Goal: Information Seeking & Learning: Check status

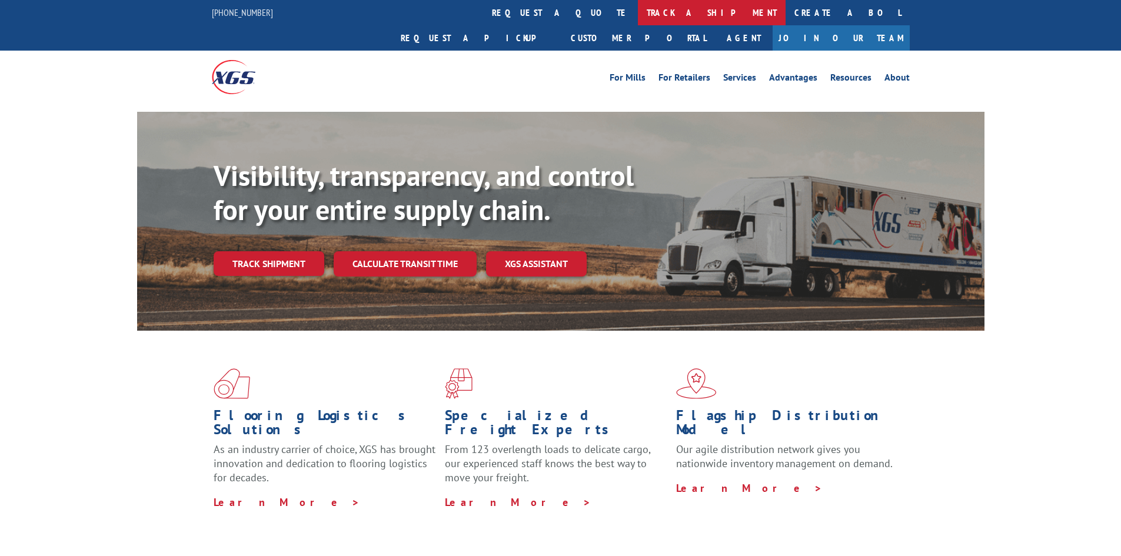
click at [638, 16] on link "track a shipment" at bounding box center [712, 12] width 148 height 25
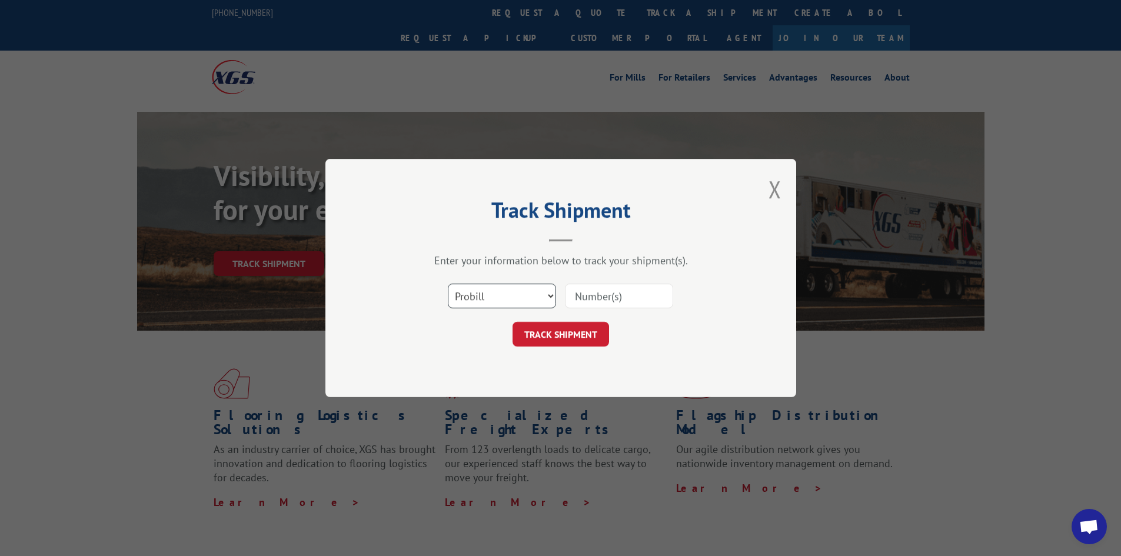
click at [518, 296] on select "Select category... Probill BOL PO" at bounding box center [502, 296] width 108 height 25
click at [448, 284] on select "Select category... Probill BOL PO" at bounding box center [502, 296] width 108 height 25
click at [603, 305] on input at bounding box center [619, 296] width 108 height 25
type input "17496985"
click at [576, 333] on button "TRACK SHIPMENT" at bounding box center [561, 334] width 97 height 25
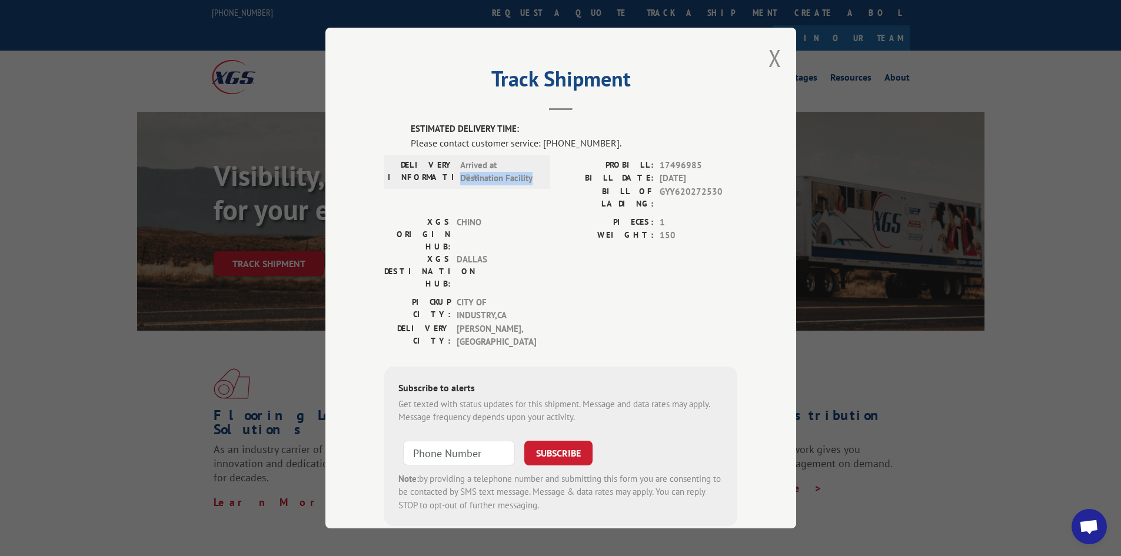
drag, startPoint x: 527, startPoint y: 177, endPoint x: 454, endPoint y: 172, distance: 73.1
click at [454, 172] on div "DELIVERY INFORMATION: Arrived at Destination Facility" at bounding box center [467, 172] width 159 height 26
copy span "Destination Facility"
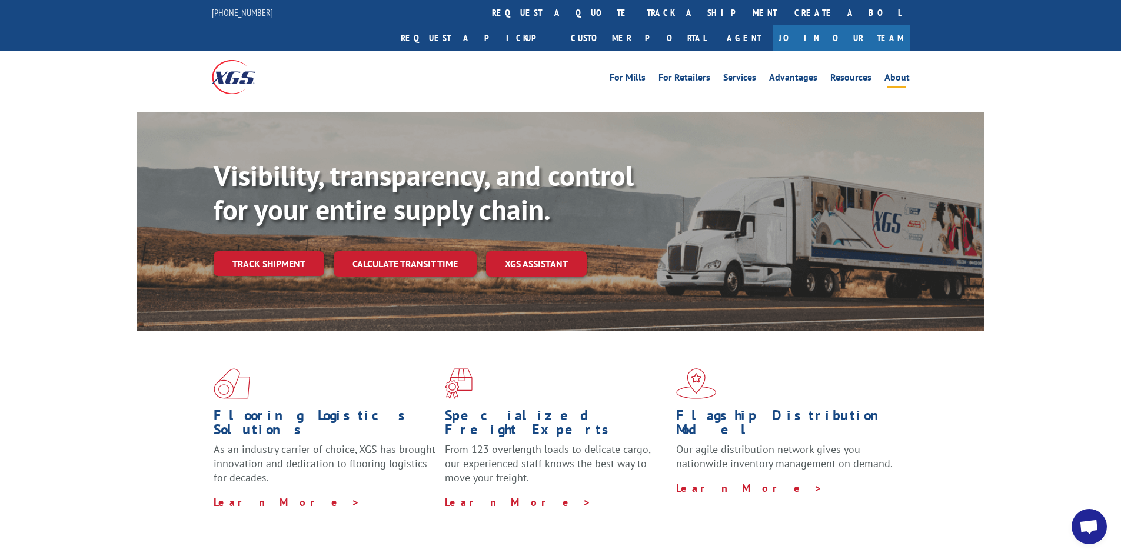
click at [896, 73] on link "About" at bounding box center [897, 79] width 25 height 13
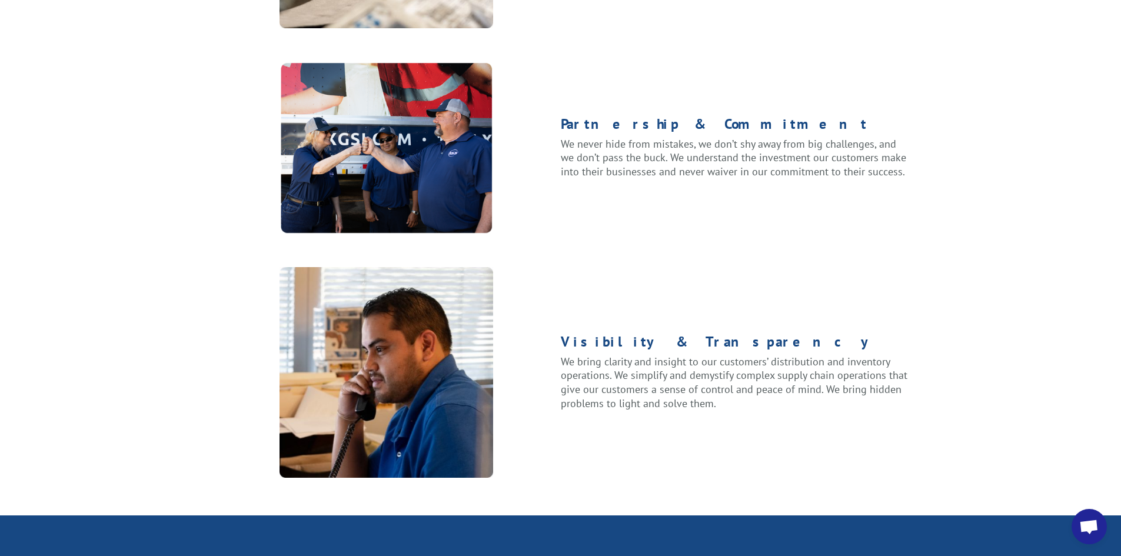
scroll to position [1496, 0]
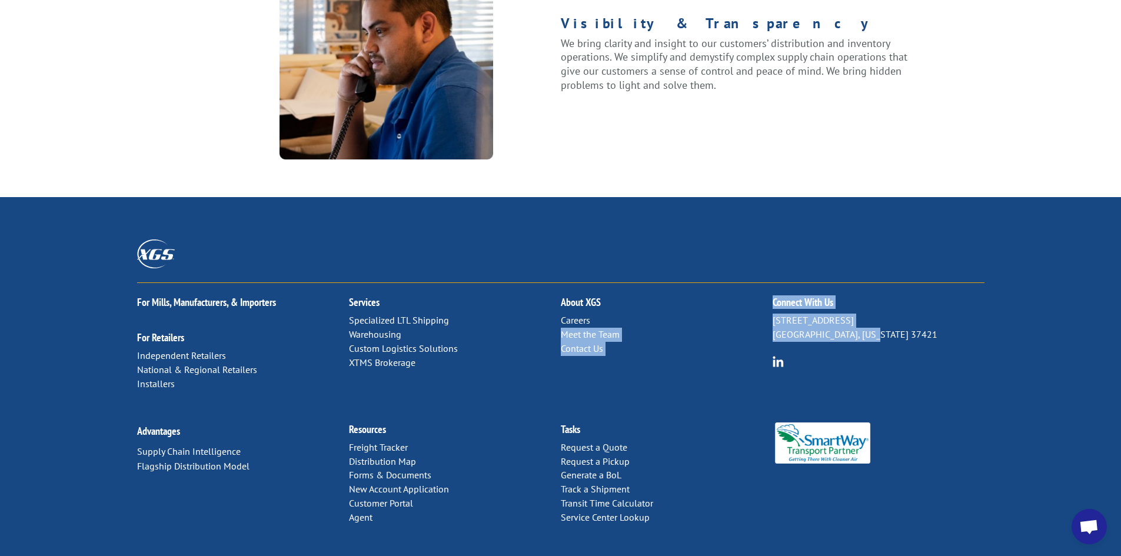
drag, startPoint x: 867, startPoint y: 295, endPoint x: 771, endPoint y: 298, distance: 96.6
click at [771, 298] on div "For Mills, Manufacturers, & Importers For Retailers Independent Retailers Natio…" at bounding box center [561, 346] width 848 height 127
click at [890, 314] on p "6137 Shallowford Rd Chattanooga, Tennessee 37421" at bounding box center [879, 328] width 212 height 28
drag, startPoint x: 869, startPoint y: 300, endPoint x: 774, endPoint y: 296, distance: 95.4
click at [774, 314] on p "6137 Shallowford Rd Chattanooga, Tennessee 37421" at bounding box center [879, 328] width 212 height 28
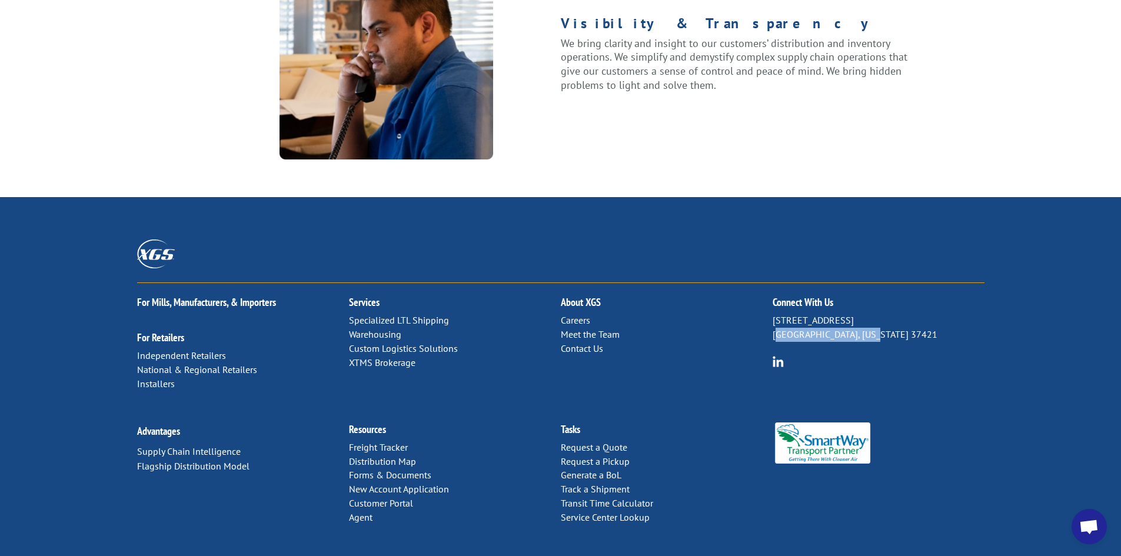
copy p "Chattanooga, Tennessee"
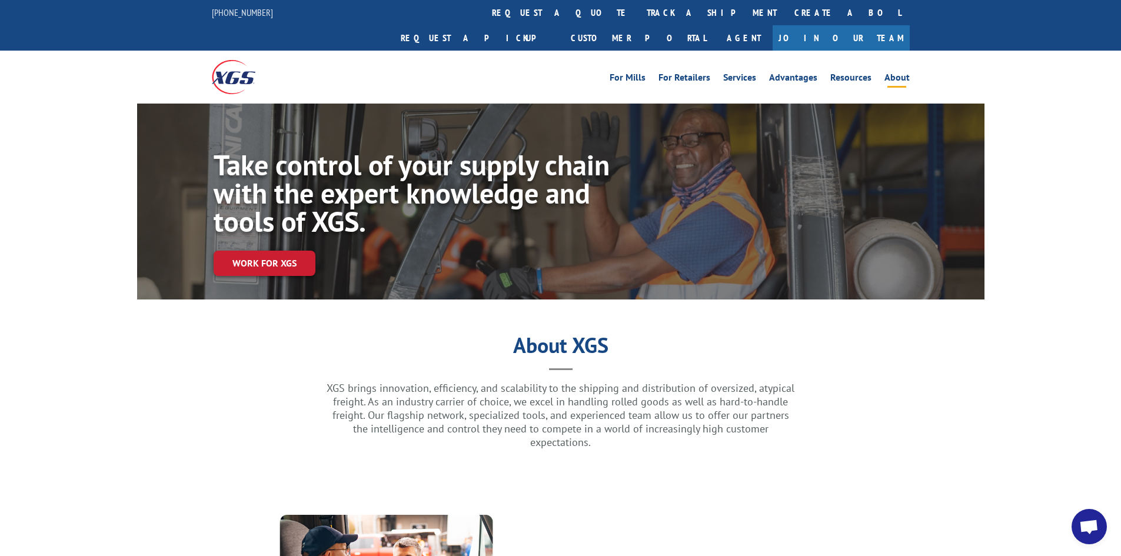
drag, startPoint x: 791, startPoint y: 16, endPoint x: 1033, endPoint y: 7, distance: 242.7
click at [1033, 7] on div "844-947-7447 request a quote track a shipment Create a BOL Request a pickup Cus…" at bounding box center [560, 25] width 1121 height 51
click at [638, 16] on link "track a shipment" at bounding box center [712, 12] width 148 height 25
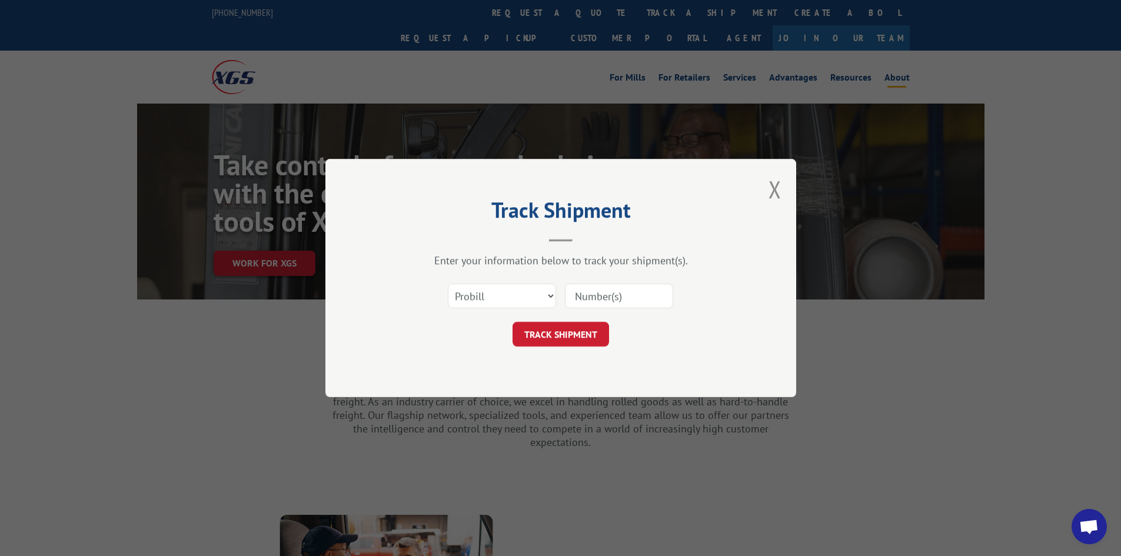
click at [603, 307] on input at bounding box center [619, 296] width 108 height 25
type input "17496985"
click at [578, 335] on button "TRACK SHIPMENT" at bounding box center [561, 334] width 97 height 25
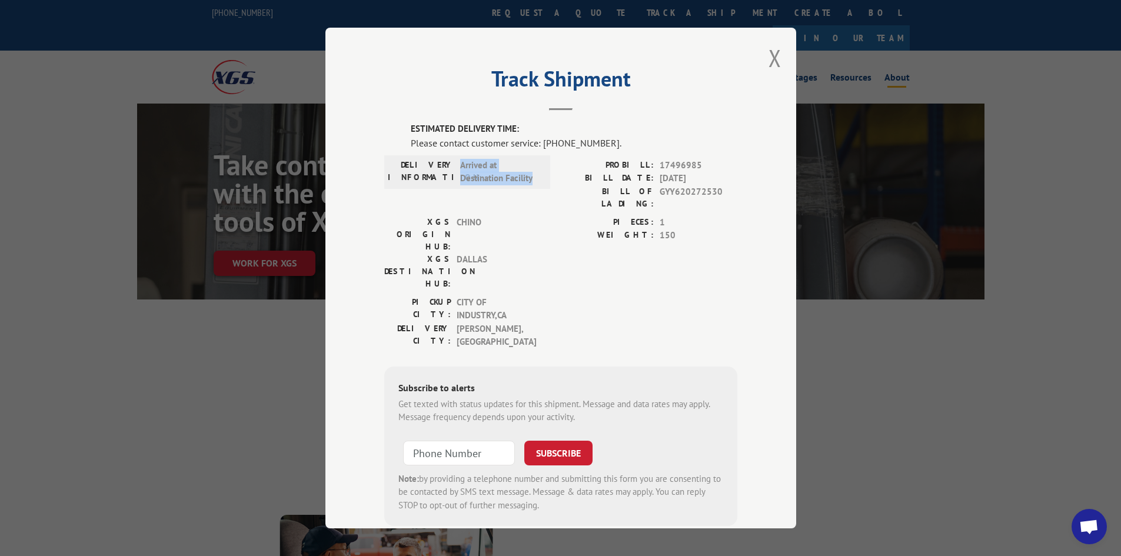
drag, startPoint x: 530, startPoint y: 175, endPoint x: 451, endPoint y: 176, distance: 79.5
click at [451, 176] on div "DELIVERY INFORMATION: Arrived at Destination Facility" at bounding box center [467, 172] width 159 height 26
copy div "Arrived at Destination Facility"
click at [732, 296] on div "PICKUP CITY: CITY OF INDUSTRY , CA DELIVERY CITY: ADDISON , TX" at bounding box center [560, 325] width 353 height 59
click at [771, 54] on button "Close modal" at bounding box center [775, 57] width 13 height 31
